Goal: Transaction & Acquisition: Purchase product/service

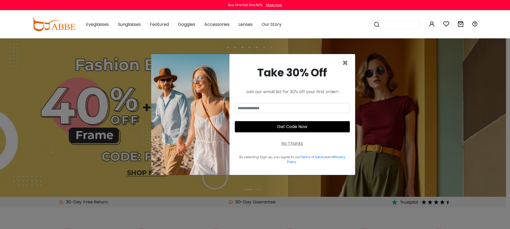
click at [292, 143] on div "No Thanks" at bounding box center [293, 143] width 22 height 6
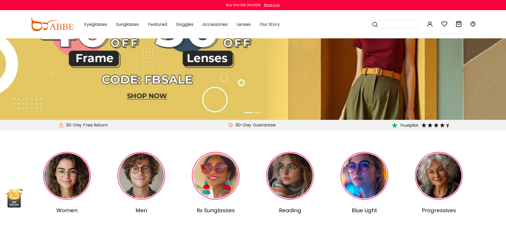
scroll to position [165, 0]
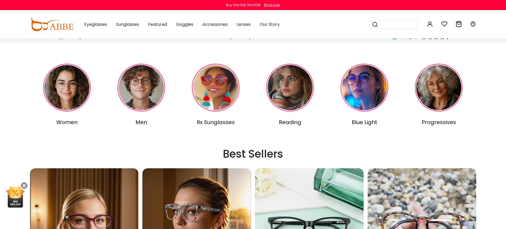
click at [146, 99] on img at bounding box center [142, 88] width 48 height 48
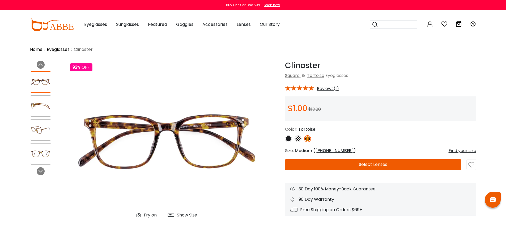
click at [335, 164] on button "Select Lenses" at bounding box center [373, 164] width 176 height 11
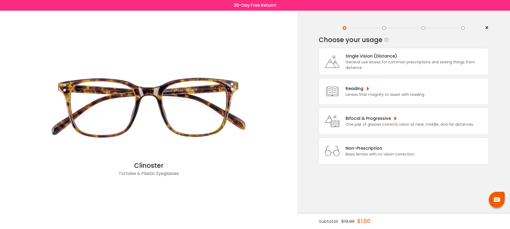
click at [356, 65] on div "General use lenses for common prescriptions and seeing things from distance." at bounding box center [416, 64] width 140 height 11
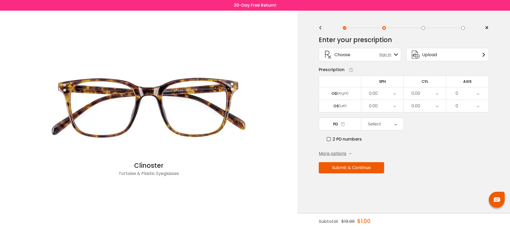
click at [437, 53] on span "Upload" at bounding box center [429, 54] width 15 height 7
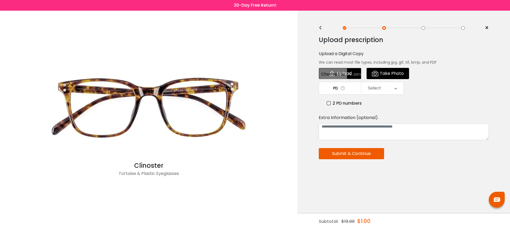
click at [333, 76] on input "file" at bounding box center [340, 73] width 43 height 11
type input "**********"
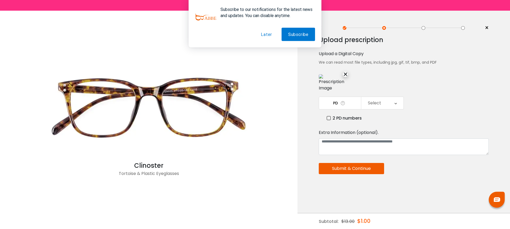
click at [265, 32] on button "Later" at bounding box center [266, 34] width 24 height 13
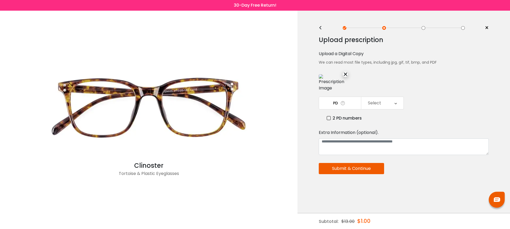
click at [395, 109] on icon at bounding box center [396, 103] width 2 height 12
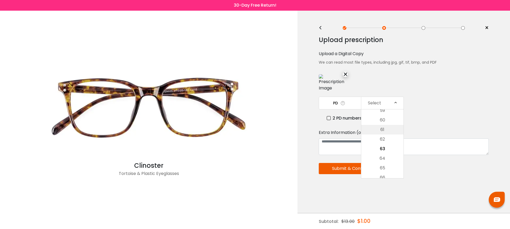
click at [389, 134] on li "61" at bounding box center [383, 130] width 42 height 10
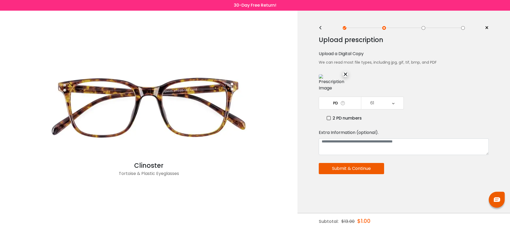
click at [424, 121] on div "2 PD numbers" at bounding box center [408, 118] width 162 height 7
click at [375, 174] on button "Submit & Continue" at bounding box center [351, 168] width 65 height 11
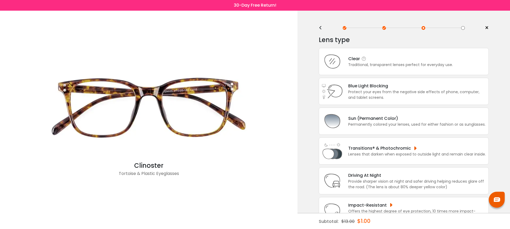
click at [386, 69] on div "Clear Traditional, transparent lenses perfect for everyday use." at bounding box center [404, 61] width 170 height 27
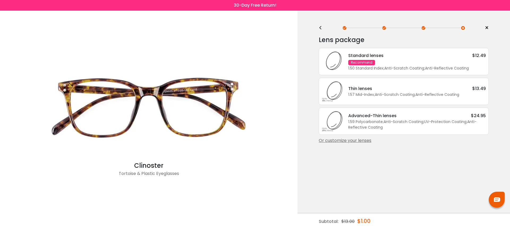
click at [393, 69] on div "1.50 Standard Index ; Anti-Scratch Coating ; Anti-Reflective Coating ;" at bounding box center [418, 68] width 138 height 6
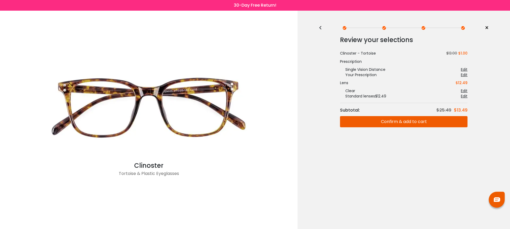
click at [397, 122] on button "Confirm & add to cart" at bounding box center [404, 121] width 128 height 11
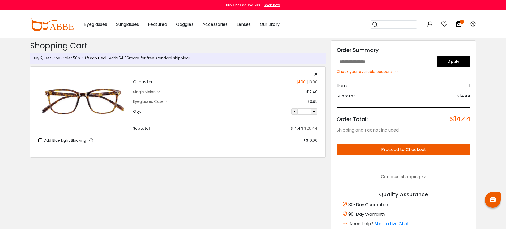
click at [156, 91] on div "single vision" at bounding box center [145, 92] width 24 height 6
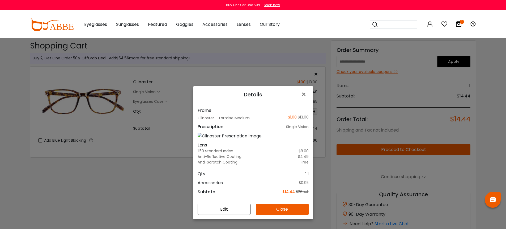
click at [227, 215] on button "Edit" at bounding box center [224, 208] width 53 height 11
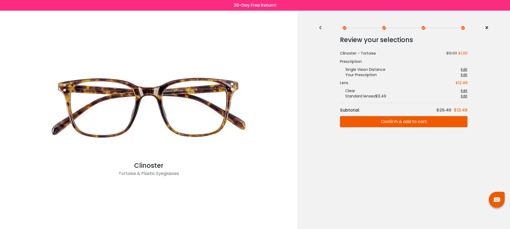
click at [466, 75] on div "Edit" at bounding box center [464, 74] width 7 height 5
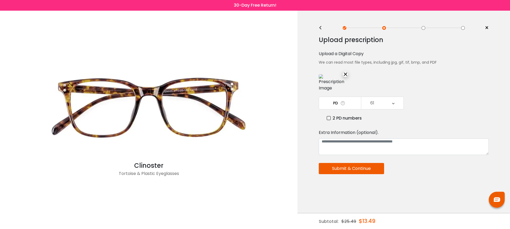
click at [346, 73] on div "×" at bounding box center [345, 74] width 5 height 5
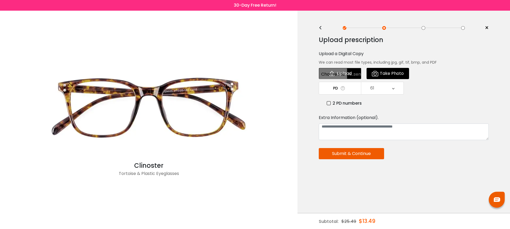
click at [346, 74] on input "file" at bounding box center [340, 73] width 43 height 11
type input "**********"
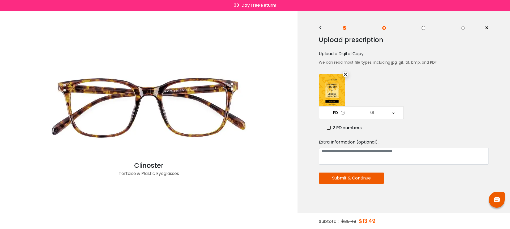
click at [369, 180] on button "Submit & Continue" at bounding box center [351, 177] width 65 height 11
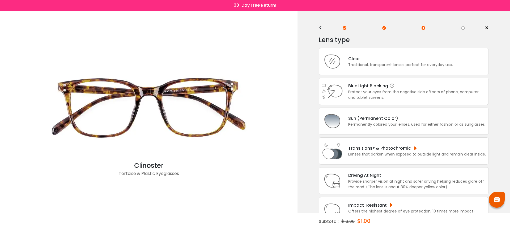
click at [378, 89] on div "Blue Light Blocking Blue Light Blocking Blue Light blocking lenses offer the be…" at bounding box center [418, 85] width 138 height 7
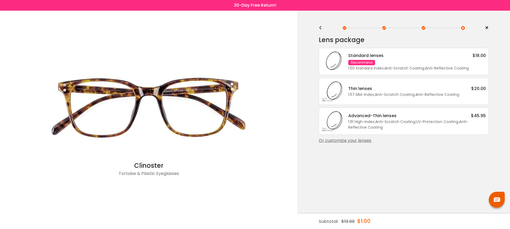
click at [380, 69] on div "1.50 Standard Index ; Anti-Scratch Coating ; Anti-Reflective Coating ;" at bounding box center [418, 68] width 138 height 6
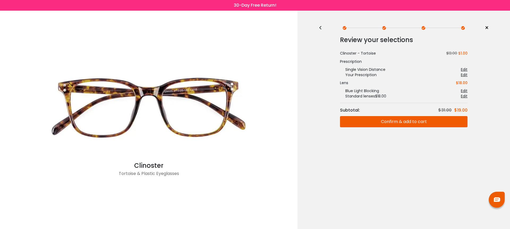
click at [386, 122] on button "Confirm & add to cart" at bounding box center [404, 121] width 128 height 11
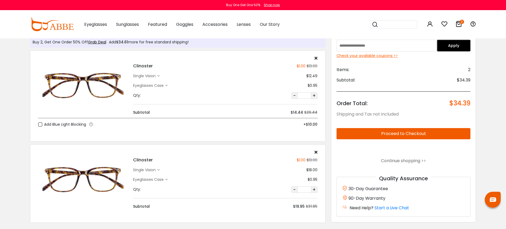
scroll to position [10, 0]
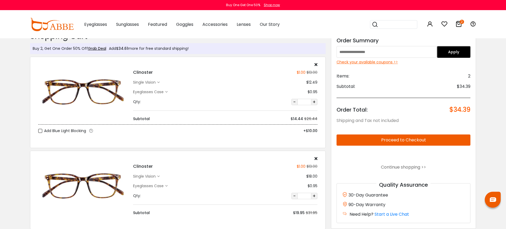
click at [149, 82] on div "single vision" at bounding box center [145, 82] width 24 height 6
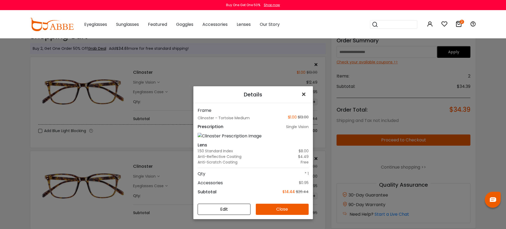
click at [302, 89] on span "×" at bounding box center [305, 94] width 8 height 11
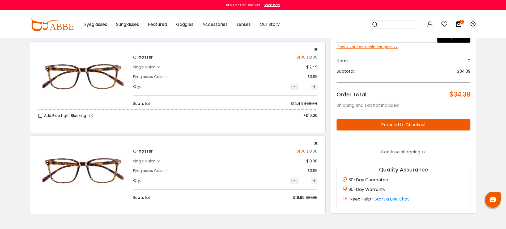
scroll to position [36, 0]
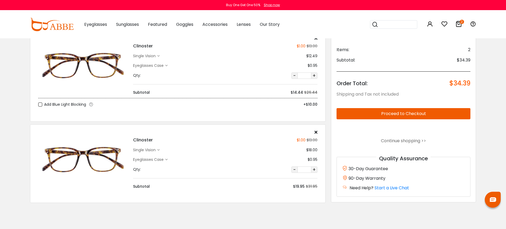
click at [152, 150] on div "single vision" at bounding box center [145, 150] width 24 height 6
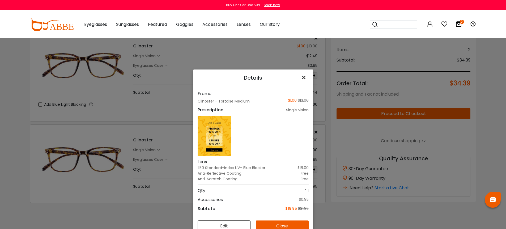
click at [301, 77] on span "×" at bounding box center [305, 77] width 8 height 11
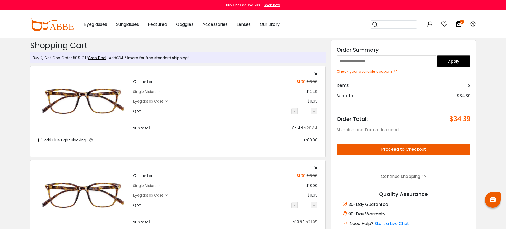
scroll to position [0, 0]
click at [394, 24] on input "search" at bounding box center [397, 24] width 37 height 8
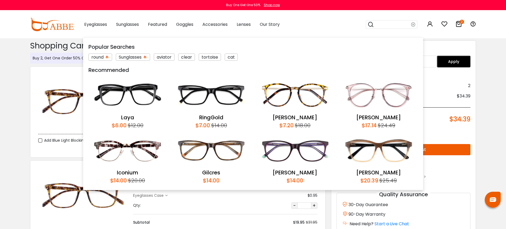
paste input "**********"
drag, startPoint x: 396, startPoint y: 24, endPoint x: 409, endPoint y: 24, distance: 13.0
click at [409, 24] on input "**********" at bounding box center [392, 24] width 37 height 8
type input "*********"
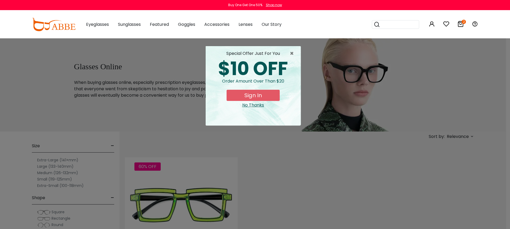
click at [252, 105] on div "No Thanks" at bounding box center [253, 105] width 87 height 6
